Goal: Task Accomplishment & Management: Manage account settings

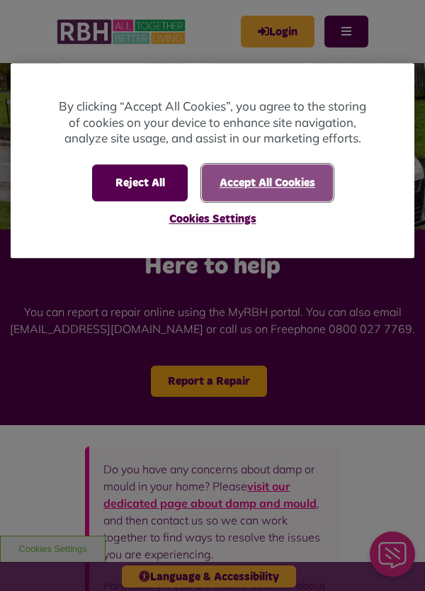
click at [251, 201] on button "Accept All Cookies" at bounding box center [267, 182] width 131 height 37
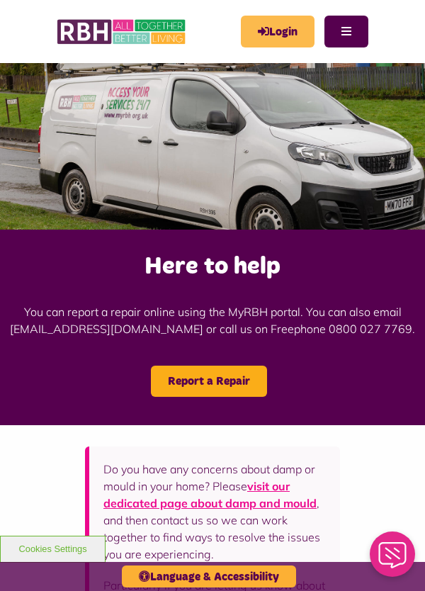
click at [272, 40] on link "Login" at bounding box center [278, 32] width 74 height 32
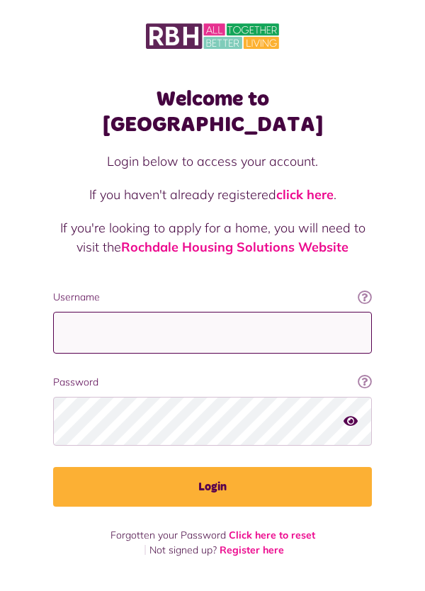
click at [74, 354] on input "Username" at bounding box center [212, 333] width 319 height 42
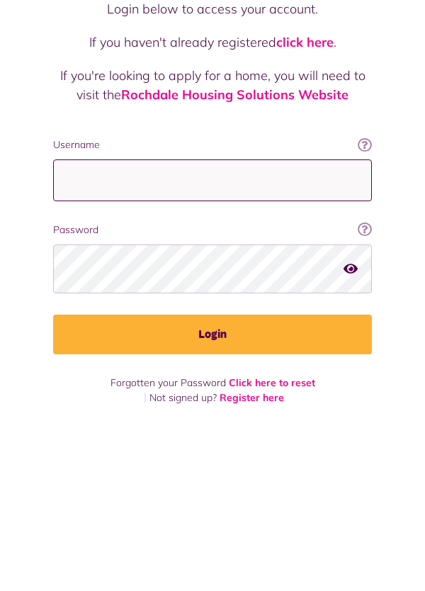
scroll to position [41, 0]
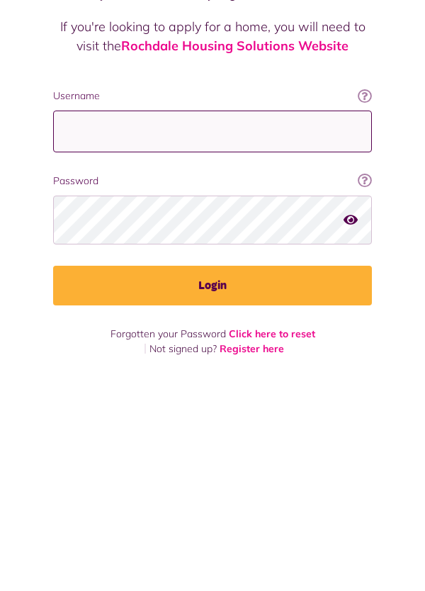
click at [174, 354] on input "Username" at bounding box center [212, 333] width 319 height 42
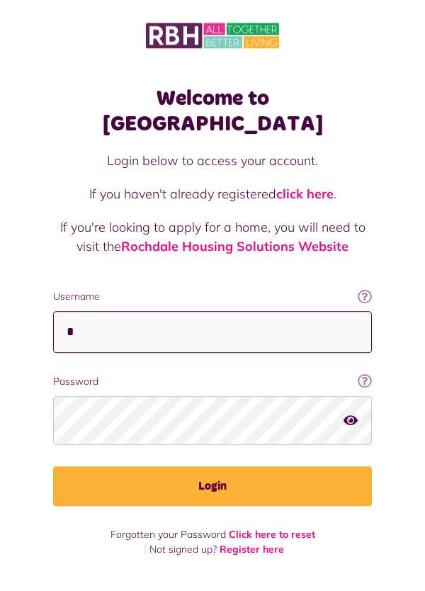
scroll to position [0, 0]
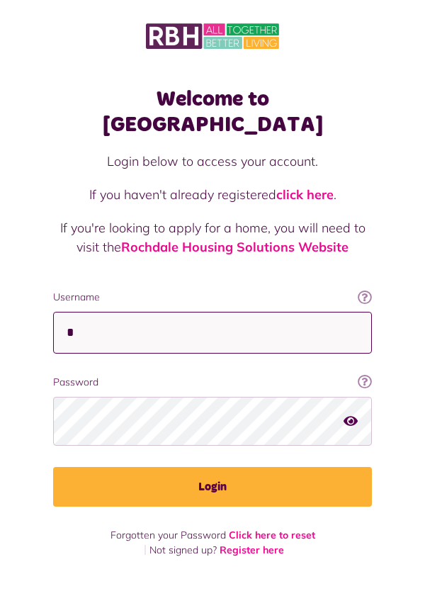
type input "*"
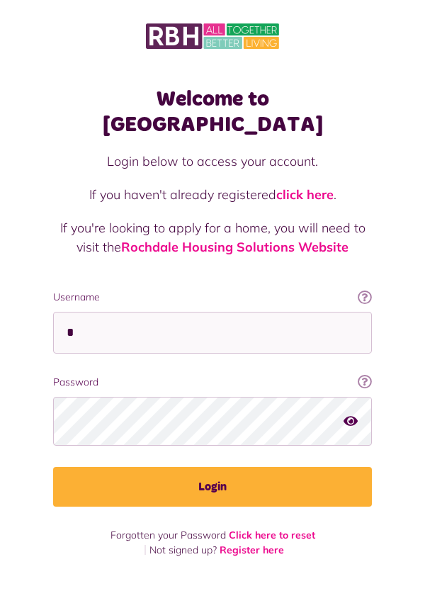
click at [361, 187] on p "If you haven't already registered click here ." at bounding box center [212, 194] width 319 height 19
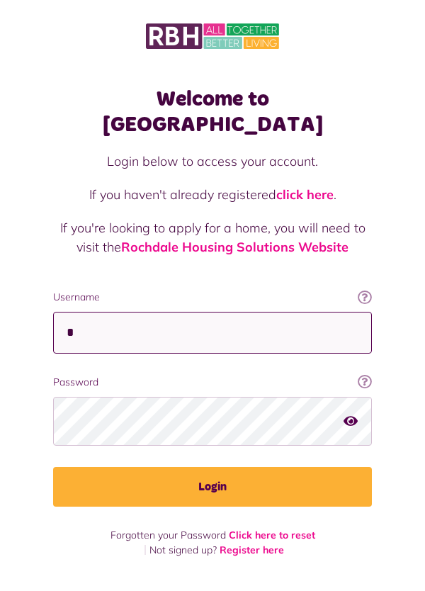
click at [159, 354] on input "*" at bounding box center [212, 333] width 319 height 42
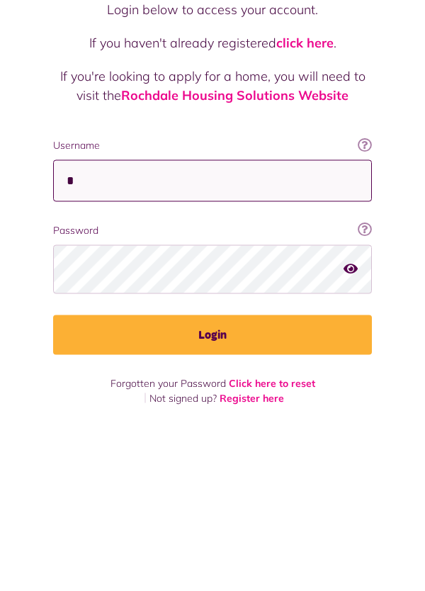
scroll to position [41, 0]
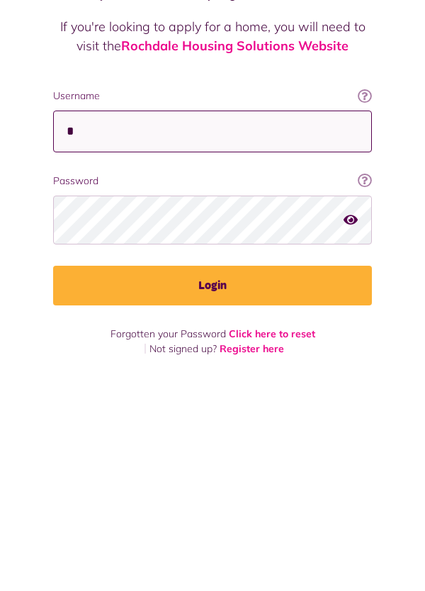
click at [129, 354] on input "*" at bounding box center [212, 333] width 319 height 42
